Goal: Browse casually: Explore the website without a specific task or goal

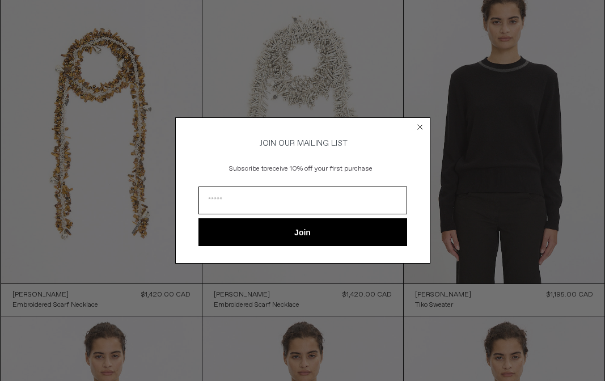
scroll to position [86, 0]
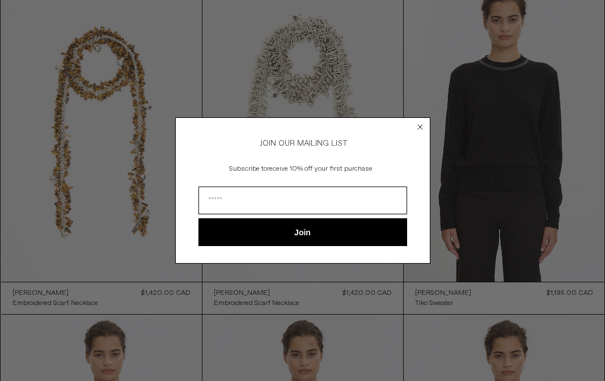
click at [422, 125] on circle "Close dialog" at bounding box center [420, 126] width 11 height 11
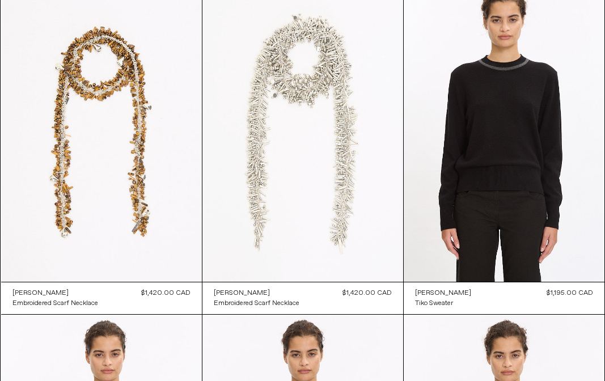
scroll to position [0, 0]
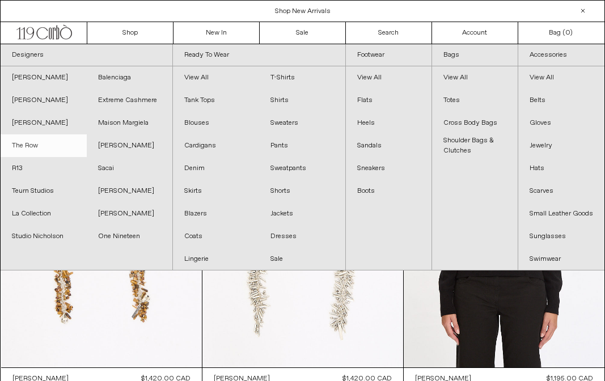
click at [39, 147] on link "The Row" at bounding box center [44, 145] width 86 height 23
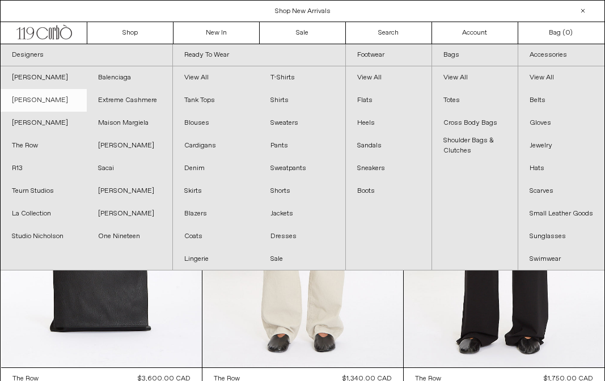
click at [53, 104] on link "[PERSON_NAME]" at bounding box center [44, 100] width 86 height 23
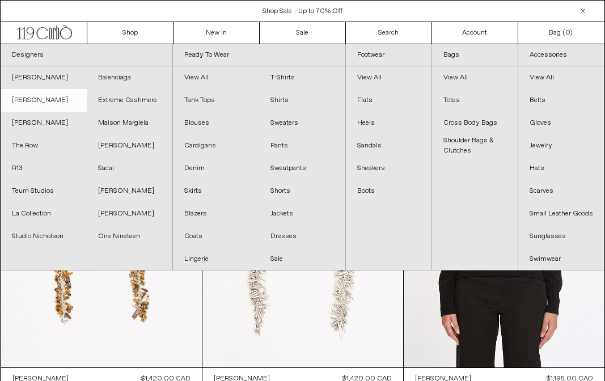
click at [62, 106] on link "[PERSON_NAME]" at bounding box center [44, 100] width 86 height 23
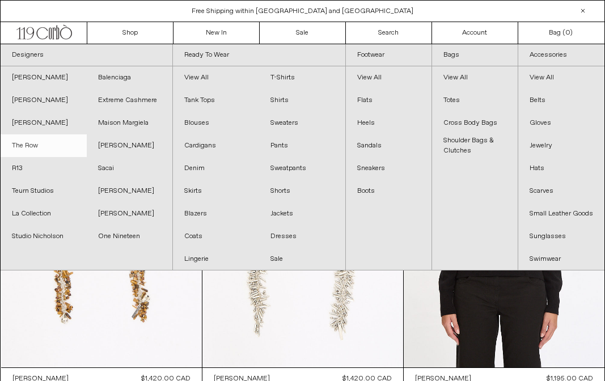
click at [36, 146] on link "The Row" at bounding box center [44, 145] width 86 height 23
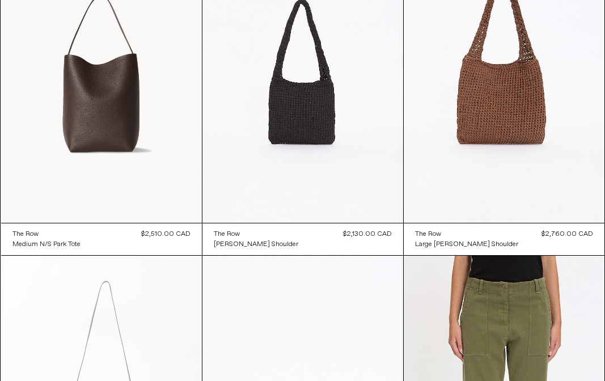
scroll to position [1147, 0]
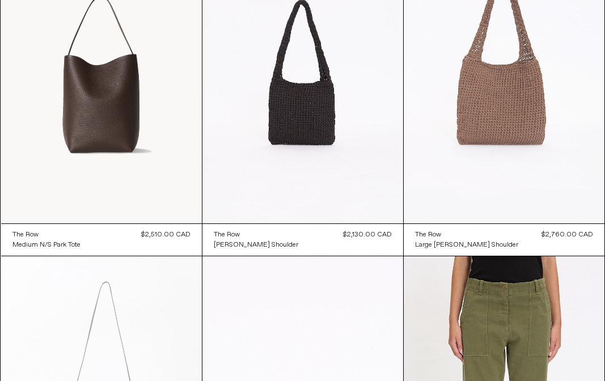
click at [504, 137] on at bounding box center [504, 72] width 201 height 301
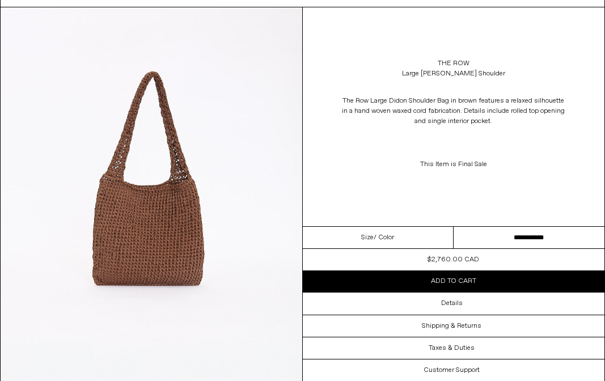
scroll to position [20, 0]
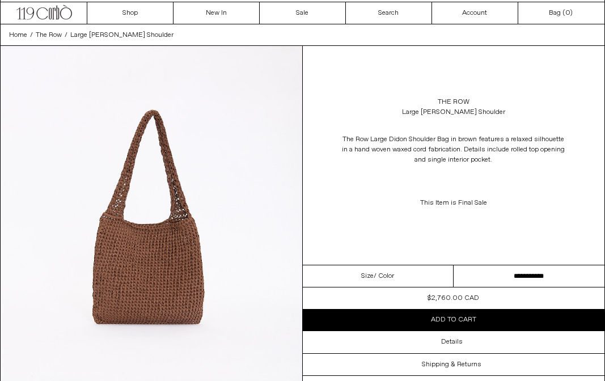
click at [167, 184] on img at bounding box center [152, 234] width 302 height 377
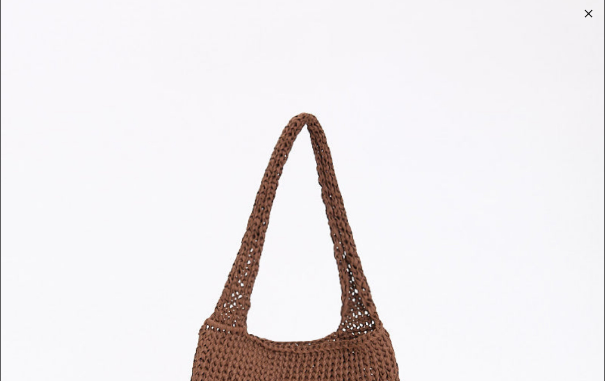
scroll to position [15, 0]
